Goal: Information Seeking & Learning: Learn about a topic

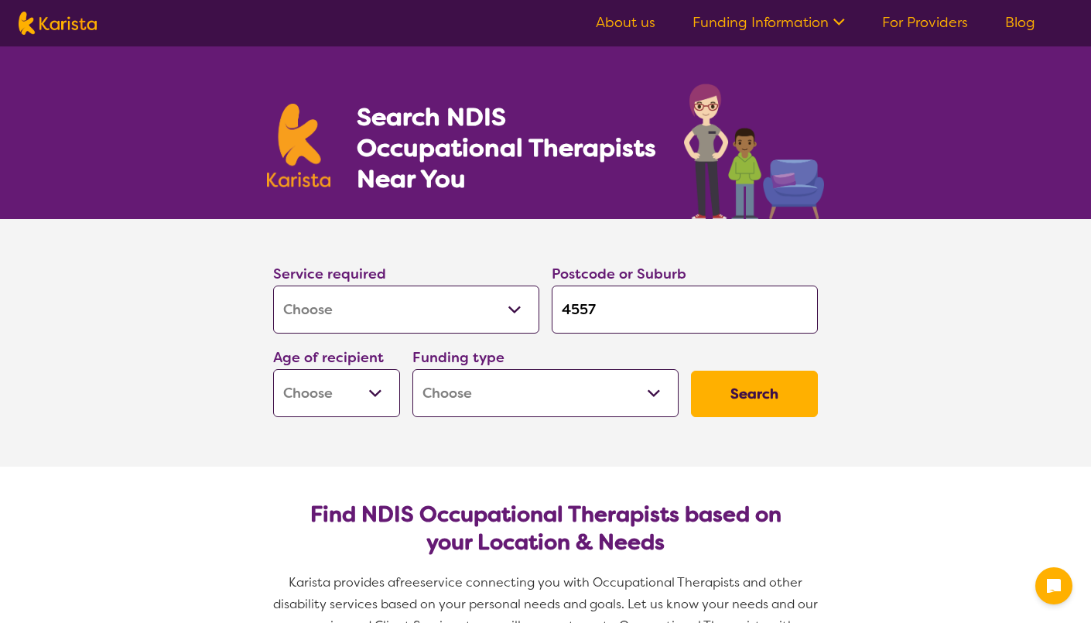
select select "[MEDICAL_DATA]"
select select "EC"
click at [273, 369] on select "Early Childhood - 0 to 9 Child - 10 to 11 Adolescent - 12 to 17 Adult - 18 to 6…" at bounding box center [336, 393] width 127 height 48
select select "EC"
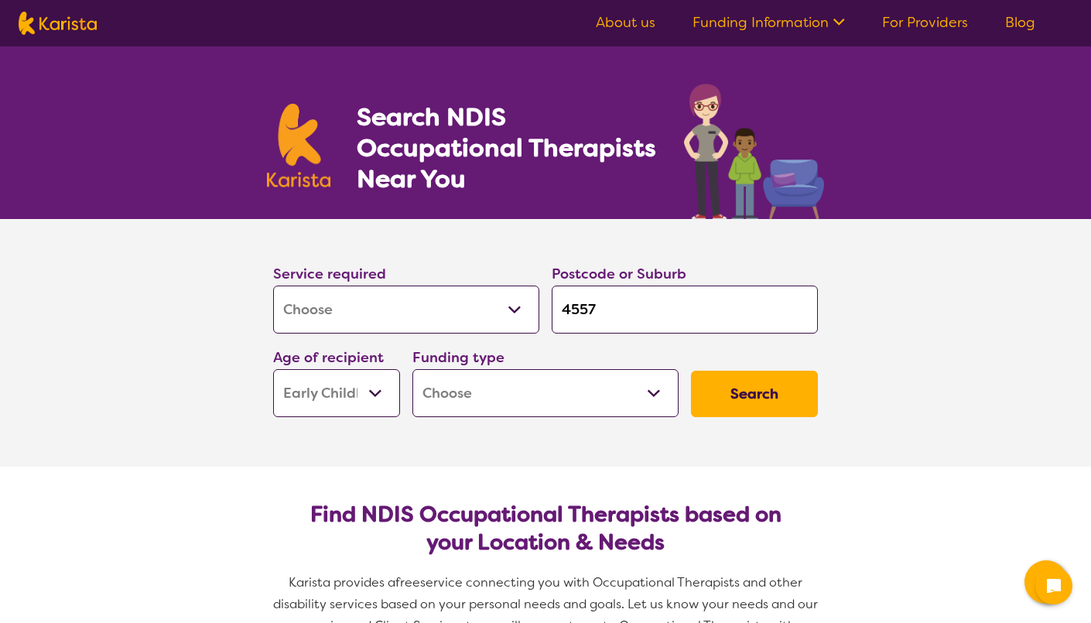
click at [652, 395] on select "Home Care Package (HCP) National Disability Insurance Scheme (NDIS) I don't know" at bounding box center [545, 393] width 266 height 48
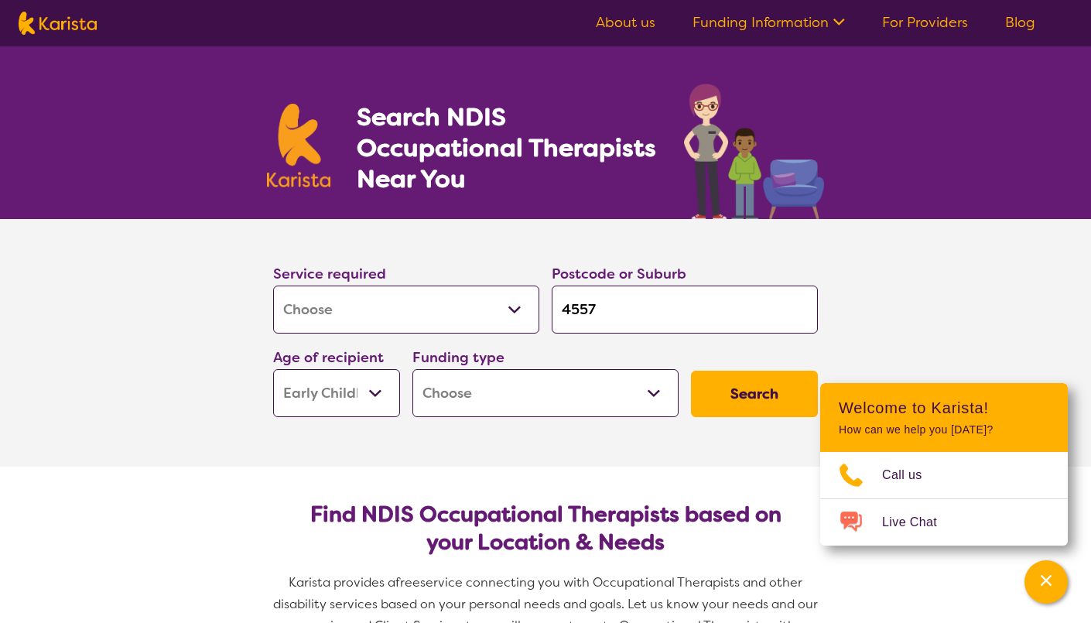
select select "i-don-t-know"
click at [412, 369] on select "Home Care Package (HCP) National Disability Insurance Scheme (NDIS) I don't know" at bounding box center [545, 393] width 266 height 48
select select "i-don-t-know"
click at [762, 392] on button "Search" at bounding box center [754, 394] width 127 height 46
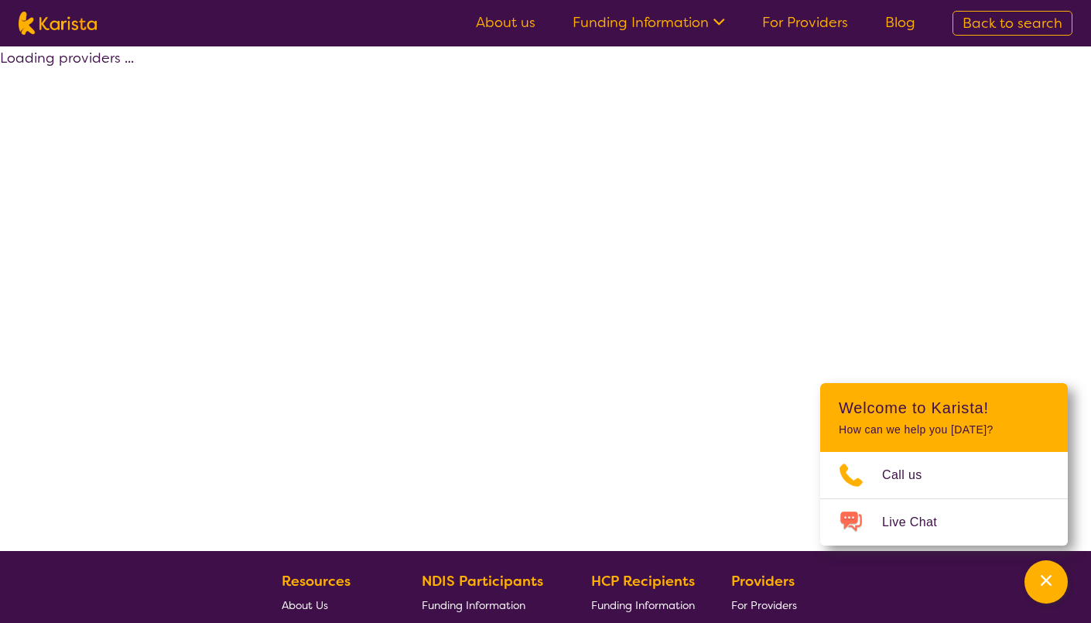
select select "[MEDICAL_DATA]"
select select "EC"
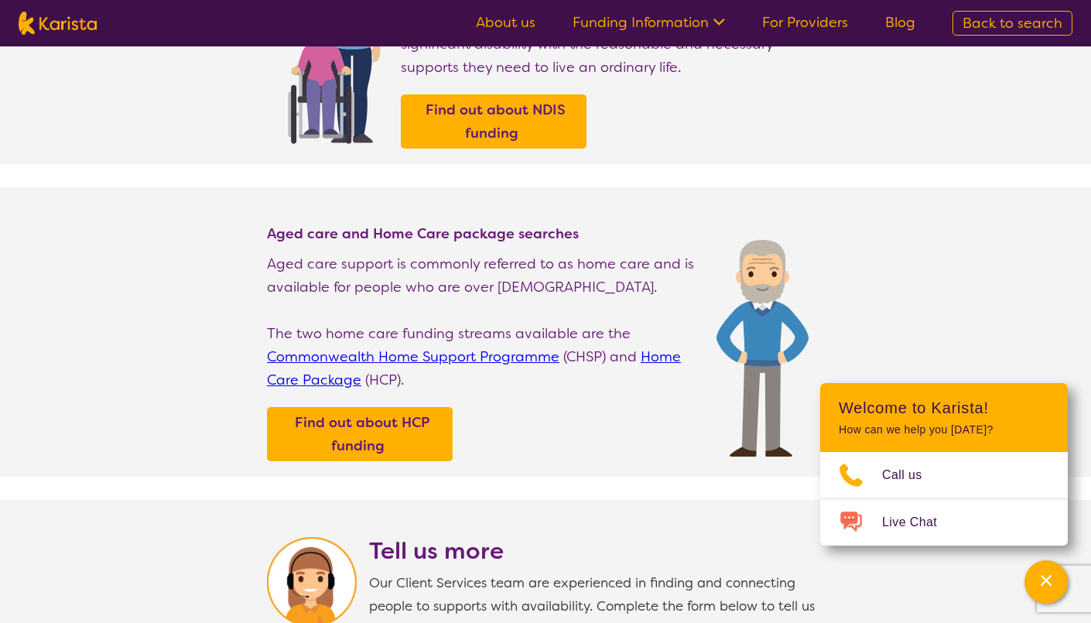
scroll to position [180, 0]
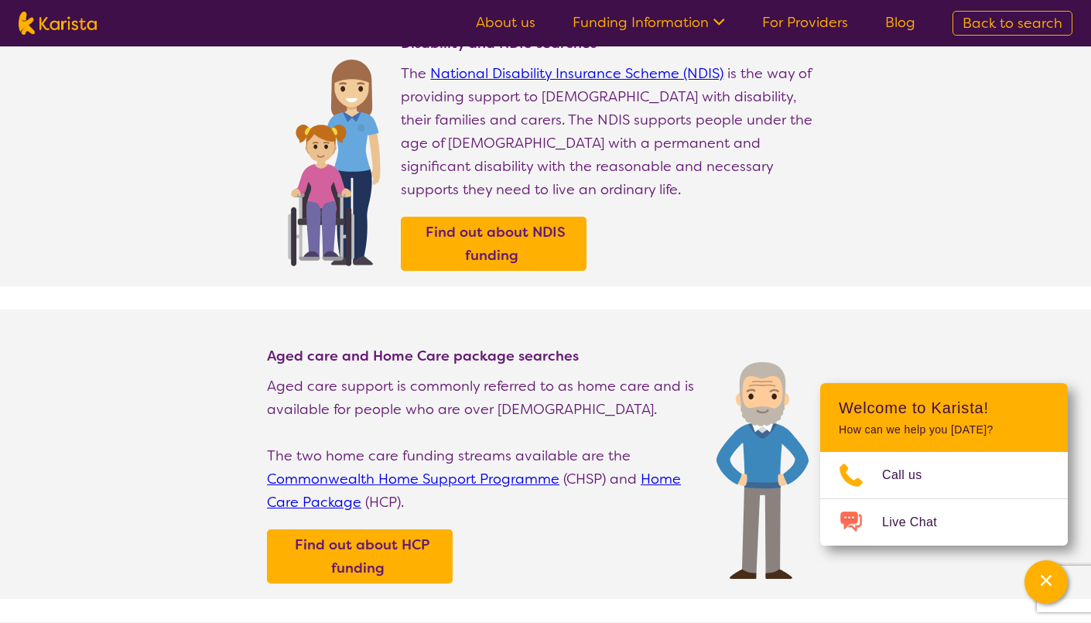
select select "[MEDICAL_DATA]"
select select "EC"
select select "i-don-t-know"
select select "[MEDICAL_DATA]"
select select "EC"
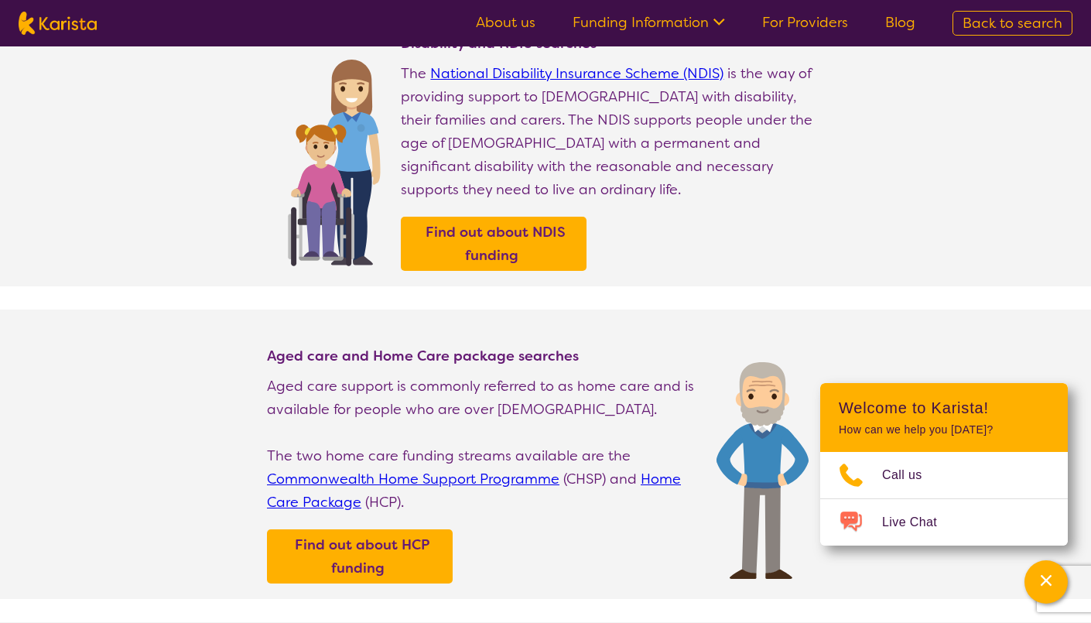
select select "i-don-t-know"
